Goal: Task Accomplishment & Management: Manage account settings

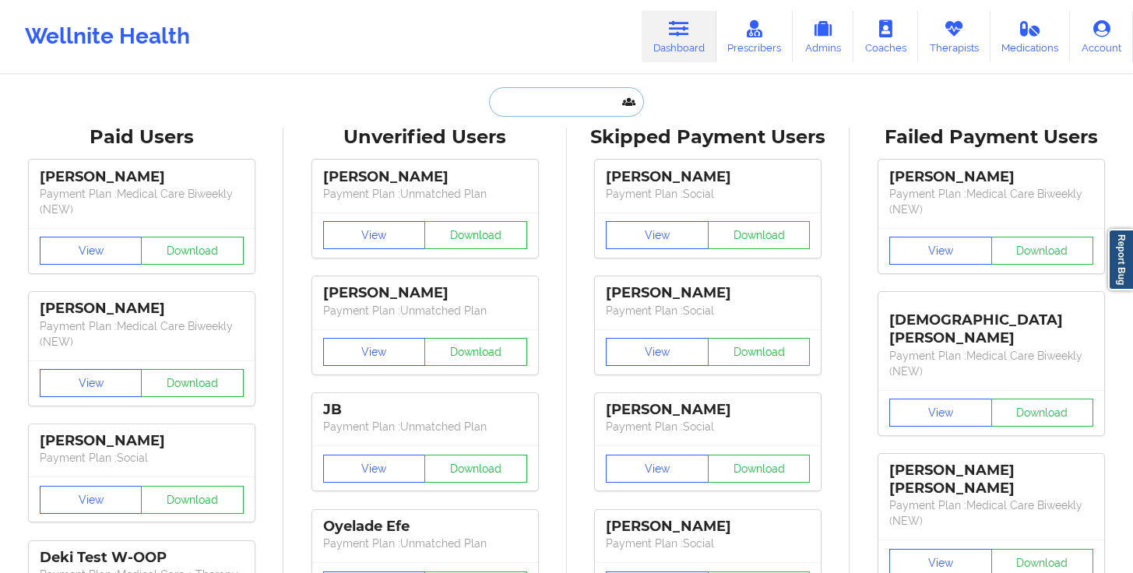
click at [573, 104] on input "text" at bounding box center [566, 102] width 154 height 30
paste input "[EMAIL_ADDRESS][DOMAIN_NAME]"
type input "[EMAIL_ADDRESS][DOMAIN_NAME]"
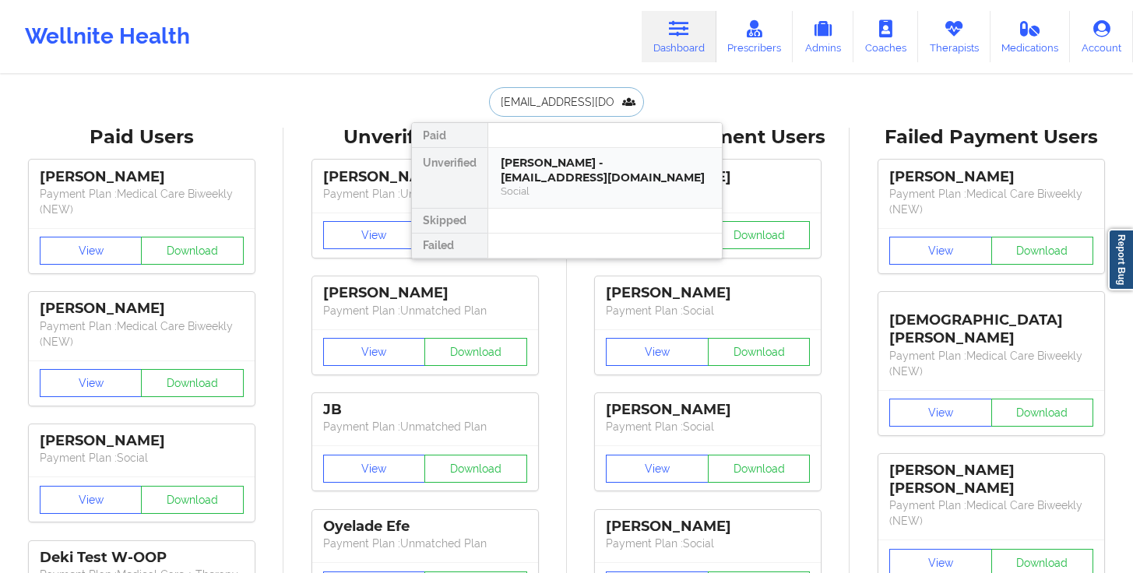
click at [566, 167] on div "[PERSON_NAME] - [EMAIL_ADDRESS][DOMAIN_NAME]" at bounding box center [605, 170] width 209 height 29
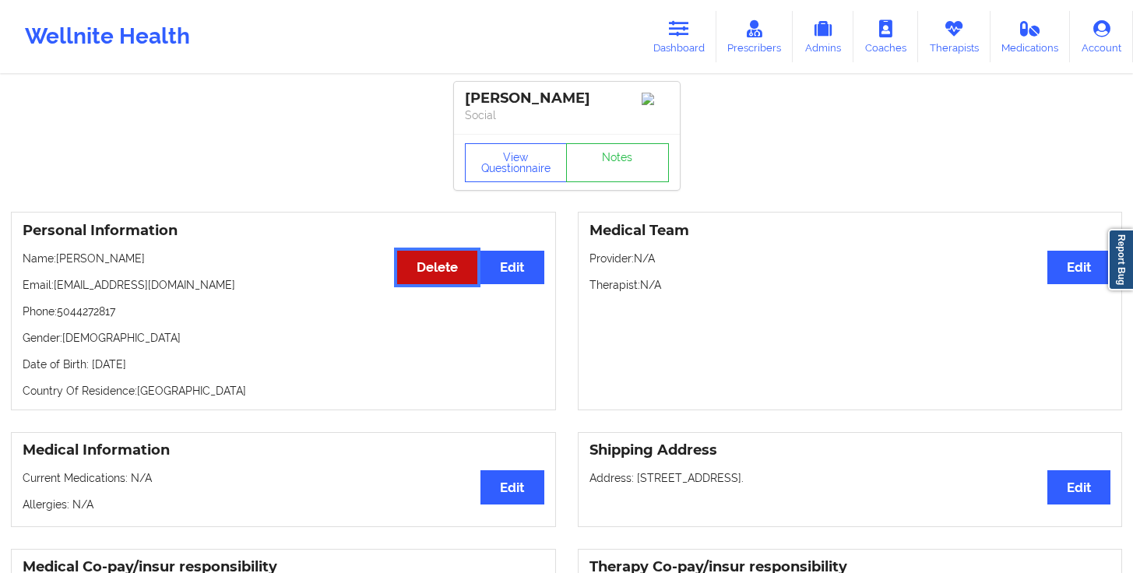
click at [440, 281] on button "Delete" at bounding box center [437, 267] width 80 height 33
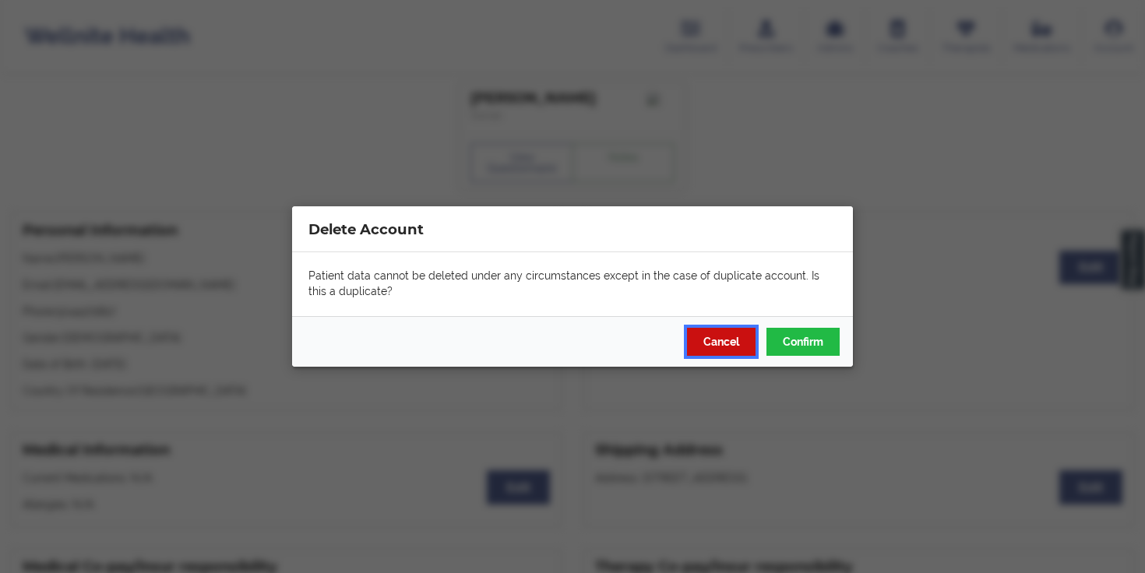
click at [721, 334] on button "Cancel" at bounding box center [721, 342] width 69 height 28
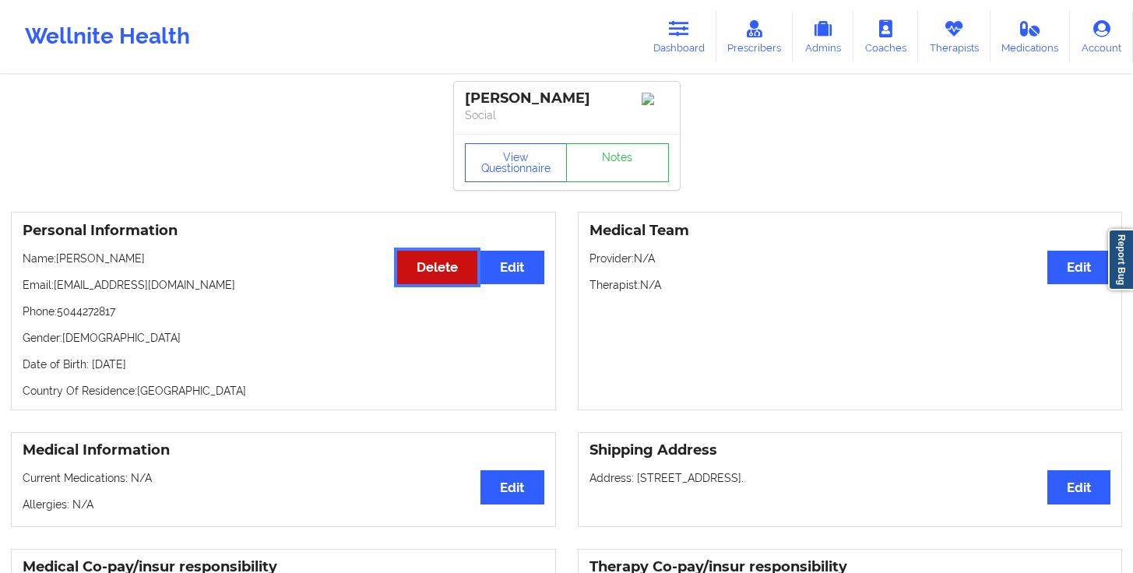
click at [446, 264] on button "Delete" at bounding box center [437, 267] width 80 height 33
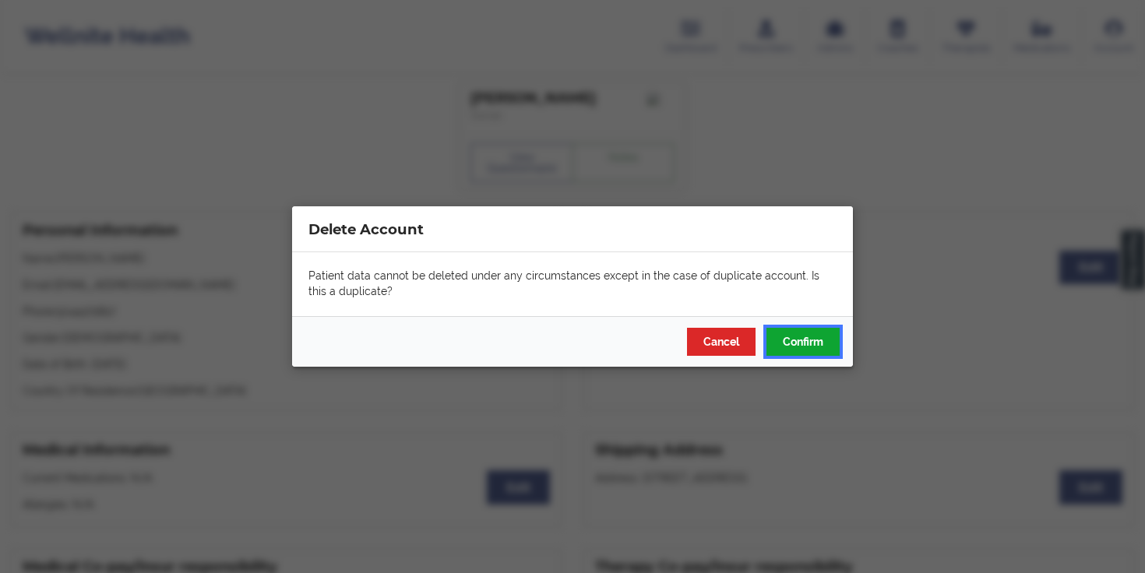
click at [822, 344] on button "Confirm" at bounding box center [803, 342] width 73 height 28
